Goal: Find specific page/section: Find specific page/section

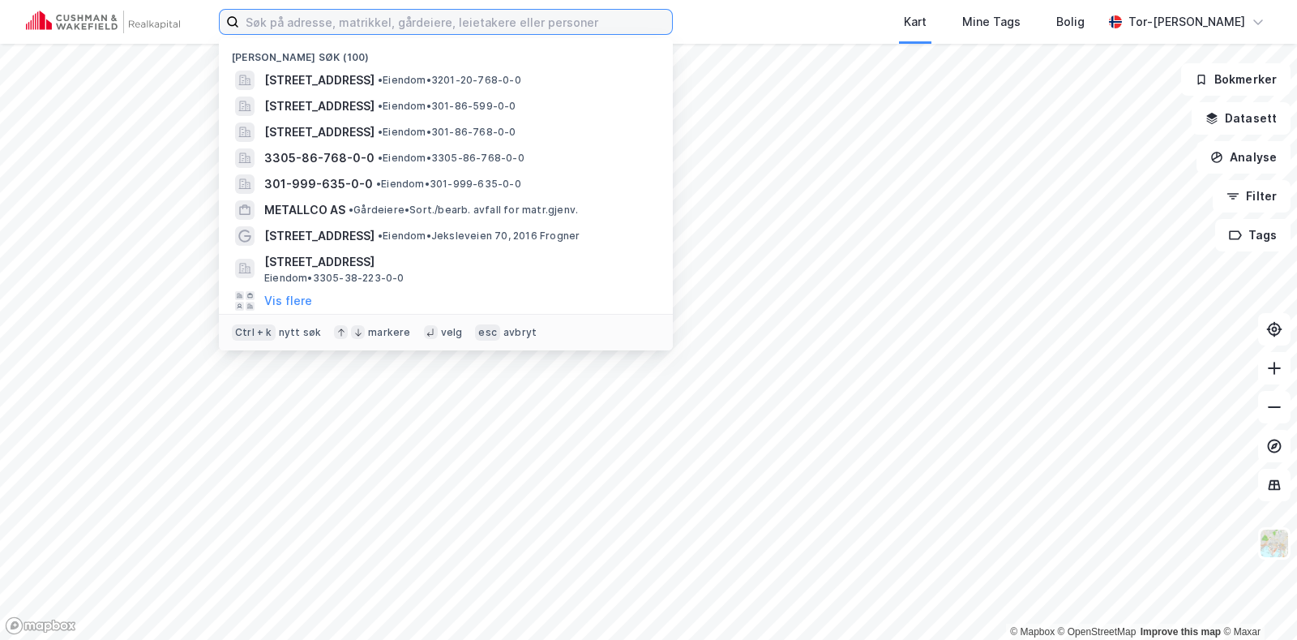
click at [299, 32] on input at bounding box center [455, 22] width 433 height 24
paste input "[STREET_ADDRESS]"
type input "[STREET_ADDRESS]"
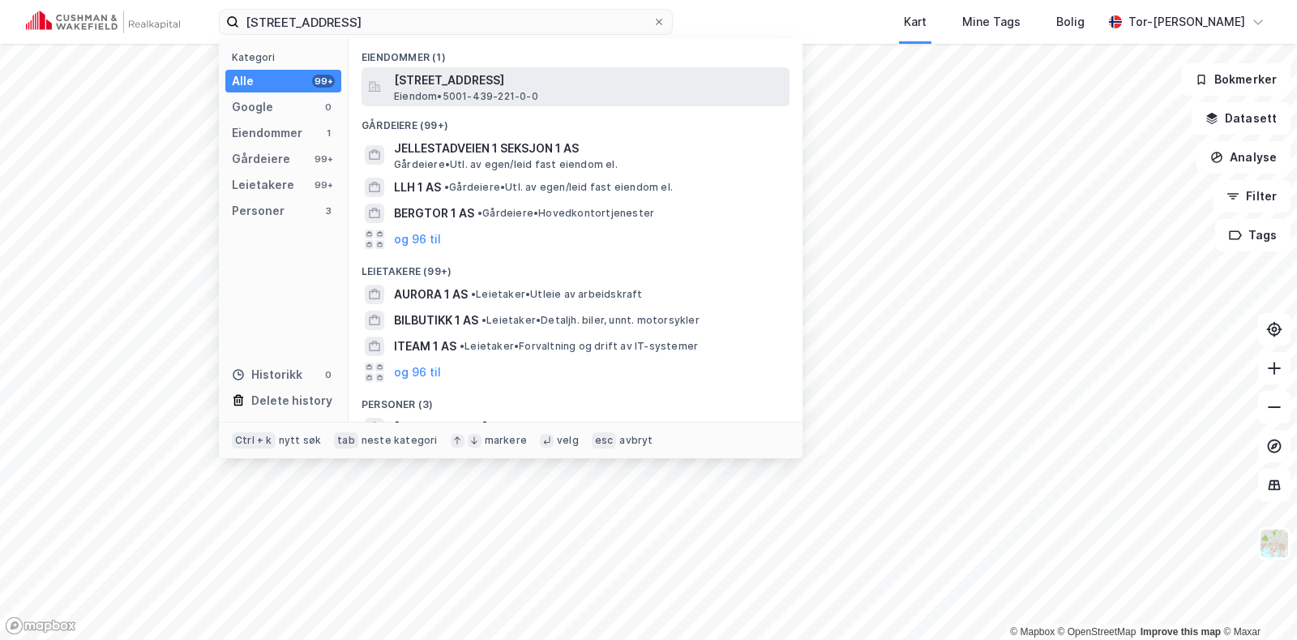
click at [466, 101] on span "Eiendom • 5001-439-221-0-0" at bounding box center [466, 96] width 144 height 13
